Goal: Information Seeking & Learning: Understand process/instructions

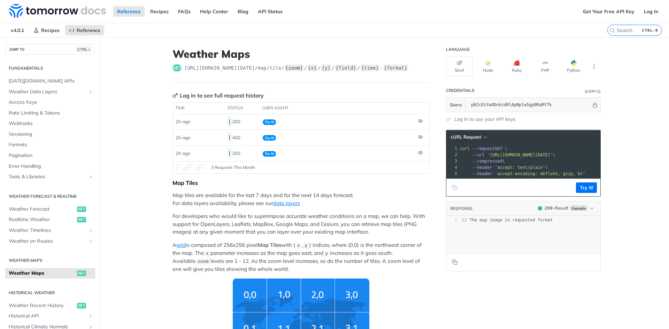
click at [287, 70] on label "{zoom}" at bounding box center [294, 67] width 19 height 7
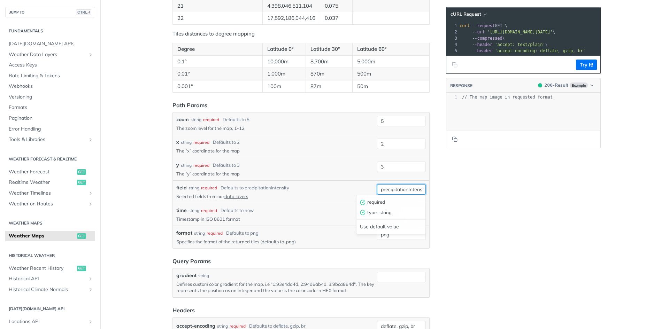
scroll to position [0, 6]
drag, startPoint x: 394, startPoint y: 187, endPoint x: 400, endPoint y: 187, distance: 5.9
click at [400, 191] on input "precipitationIntensity" at bounding box center [401, 189] width 49 height 10
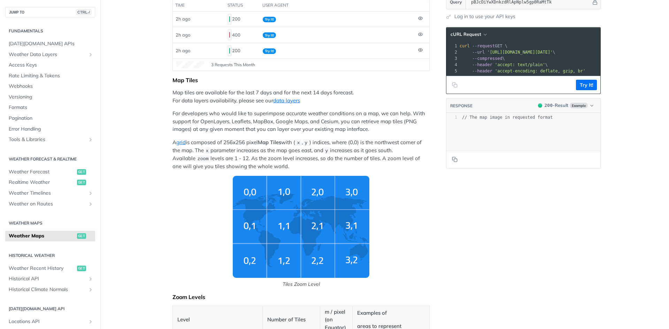
scroll to position [0, 0]
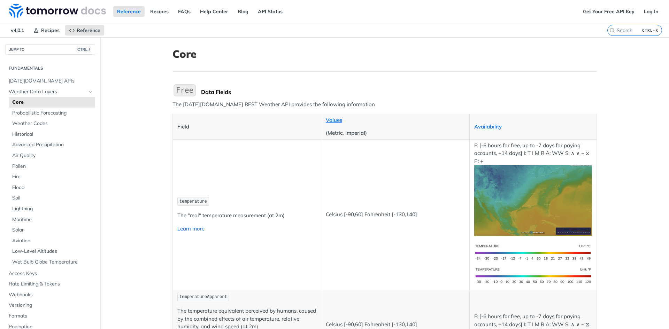
click at [189, 204] on span "temperature" at bounding box center [193, 201] width 28 height 5
click at [337, 170] on td "Celsius [-90,60] Fahrenheit [-130,140]" at bounding box center [395, 214] width 148 height 151
click at [411, 60] on h1 "Core" at bounding box center [385, 54] width 424 height 13
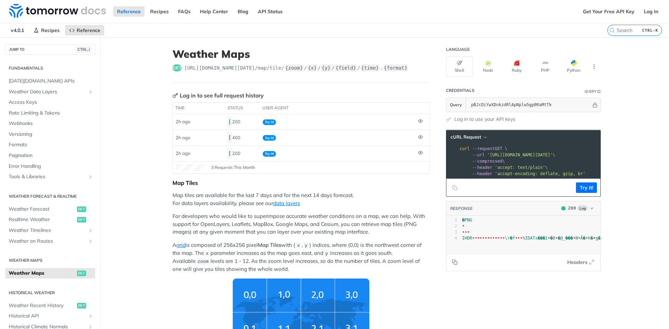
scroll to position [0, 626]
